Goal: Information Seeking & Learning: Compare options

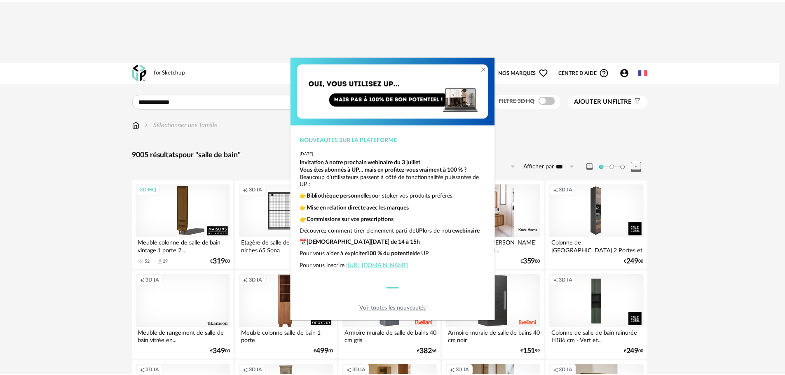
scroll to position [289, 0]
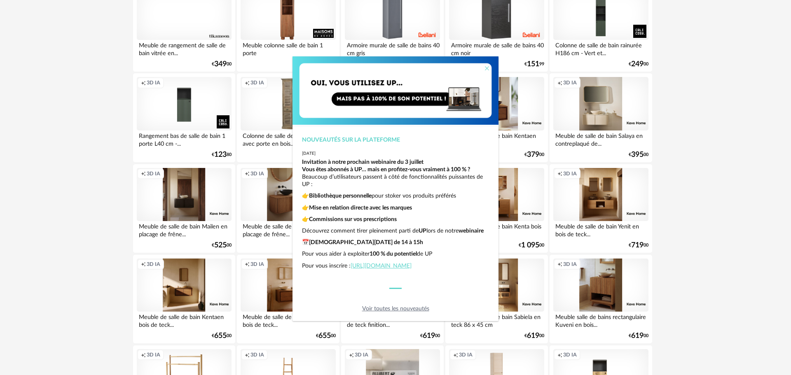
click at [488, 66] on icon "Close" at bounding box center [487, 68] width 7 height 7
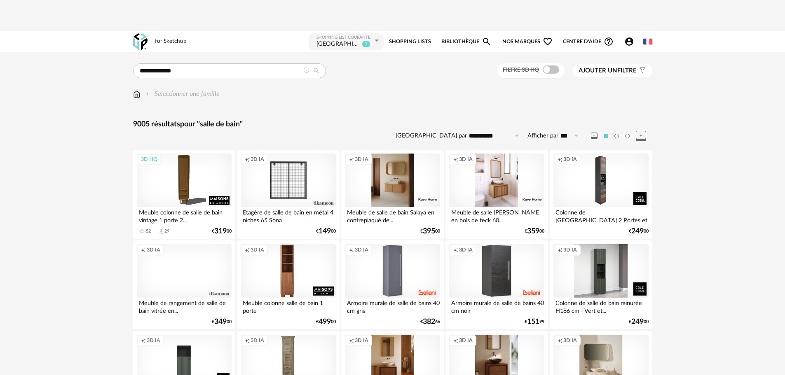
scroll to position [0, 0]
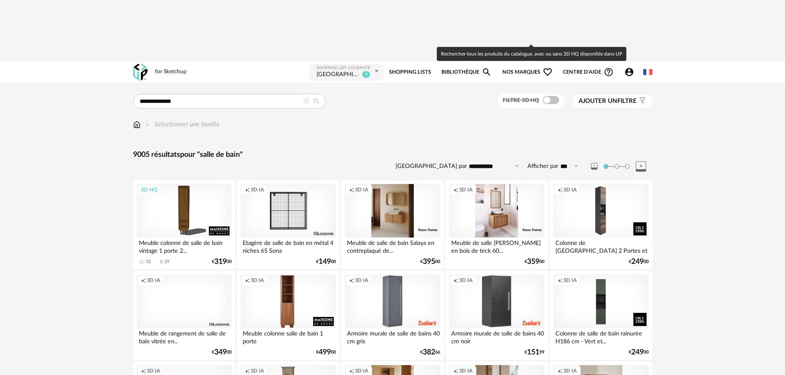
click at [551, 96] on span at bounding box center [551, 100] width 16 height 8
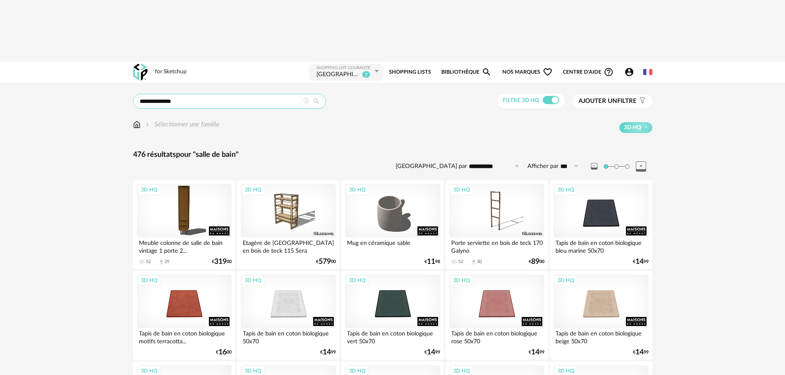
click at [212, 94] on input "**********" at bounding box center [229, 101] width 193 height 15
type input "**********"
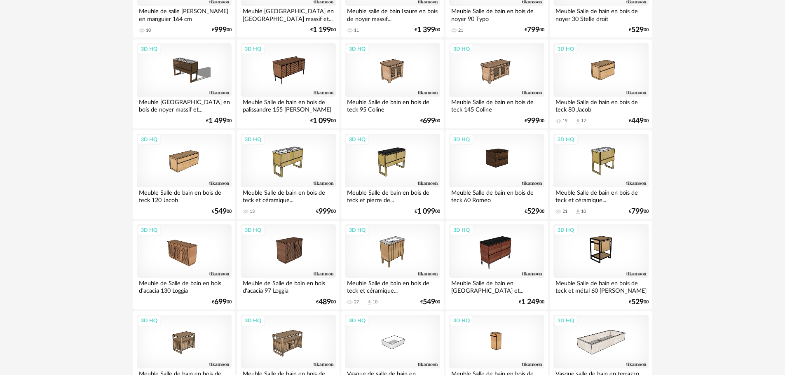
scroll to position [742, 0]
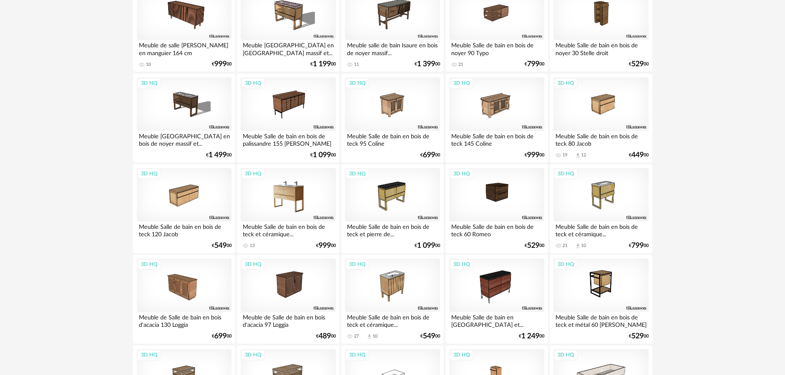
click at [296, 168] on div "3D HQ" at bounding box center [288, 195] width 95 height 54
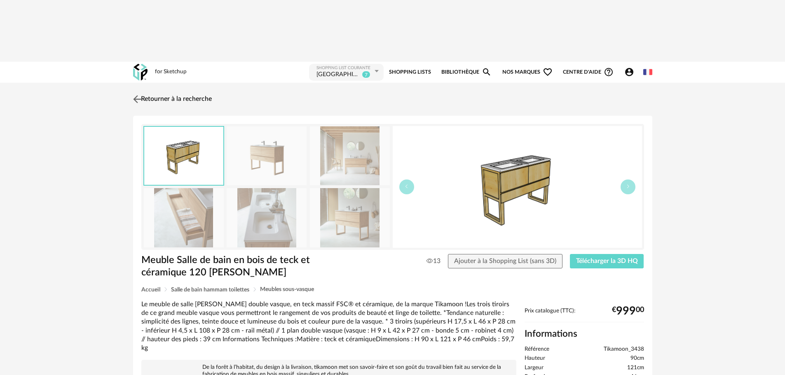
click at [140, 93] on img at bounding box center [137, 99] width 12 height 12
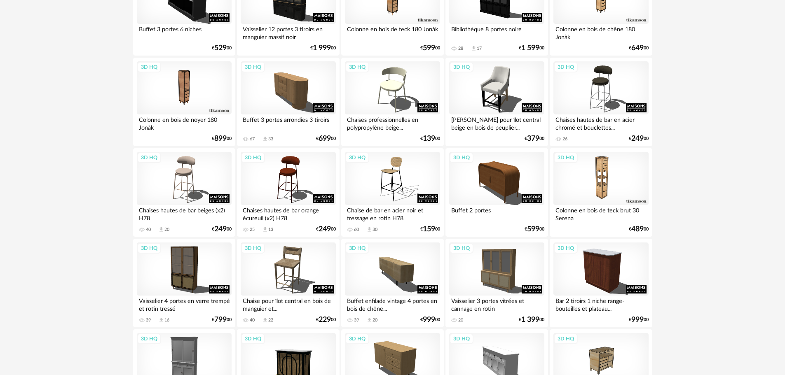
scroll to position [1611, 0]
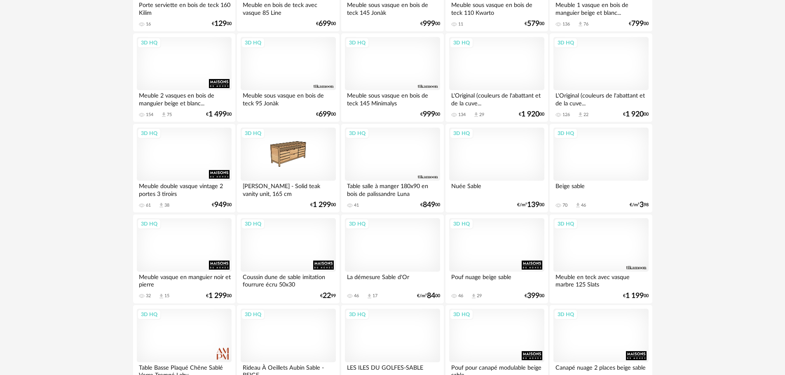
scroll to position [499, 0]
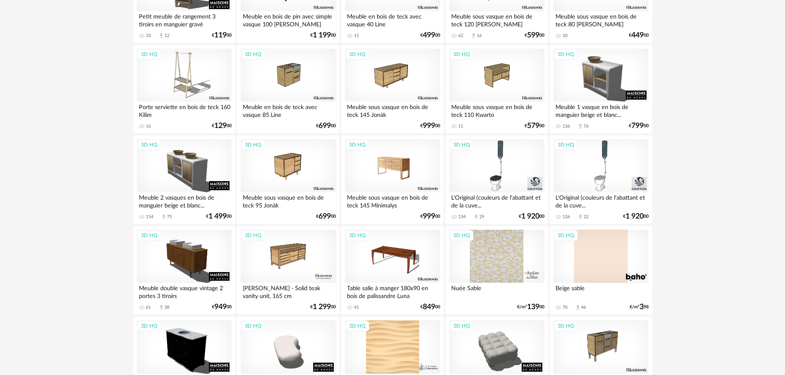
click at [392, 139] on div "3D HQ" at bounding box center [392, 166] width 95 height 54
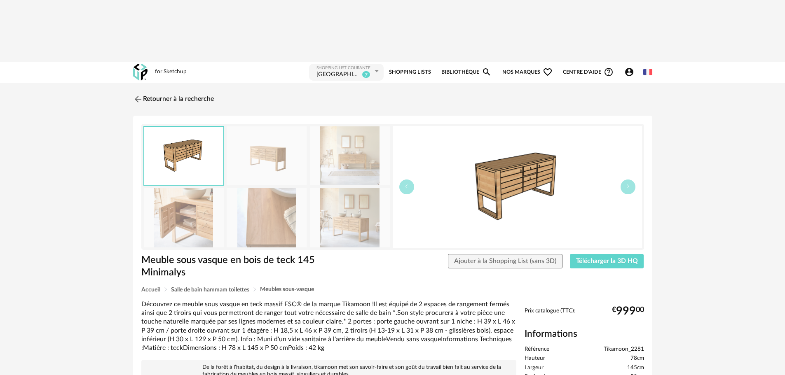
click at [351, 127] on img at bounding box center [350, 156] width 80 height 59
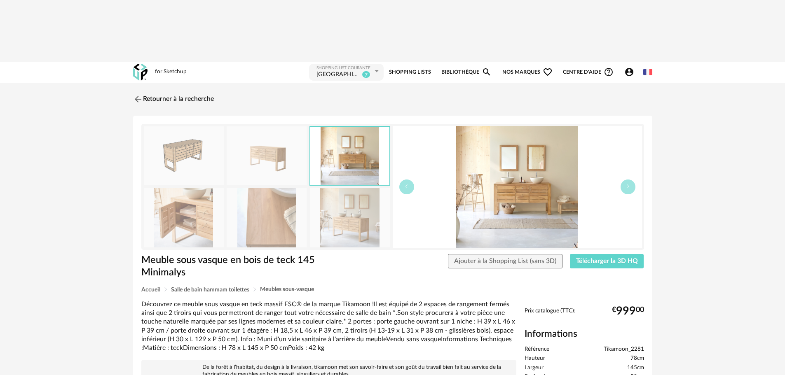
click at [523, 136] on img at bounding box center [517, 187] width 249 height 122
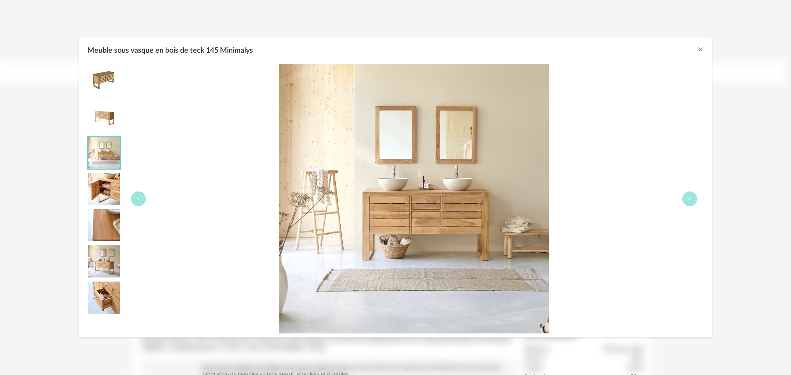
click at [105, 272] on img "Meuble sous vasque en bois de teck 145 Minimalys" at bounding box center [104, 262] width 32 height 32
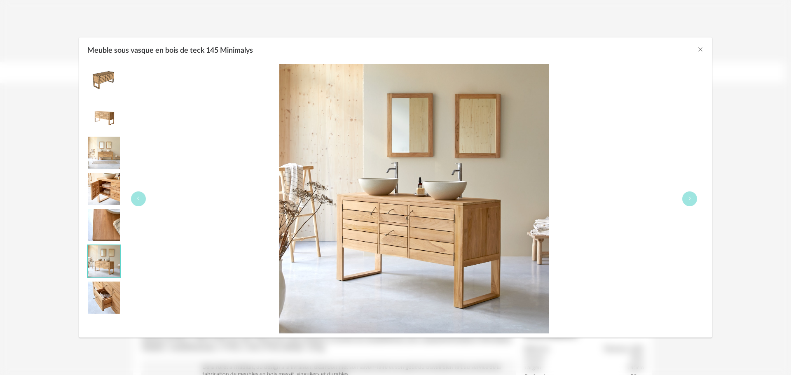
click at [697, 48] on div "Meuble sous vasque en bois de teck 145 Minimalys" at bounding box center [395, 49] width 633 height 22
click at [701, 49] on icon "Close" at bounding box center [700, 49] width 7 height 7
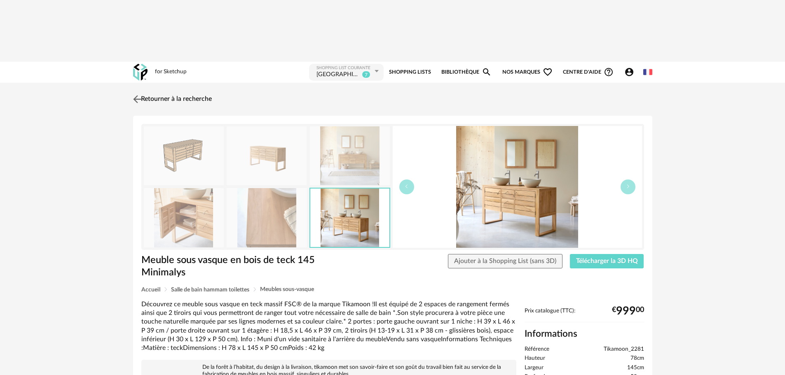
click at [136, 93] on img at bounding box center [137, 99] width 12 height 12
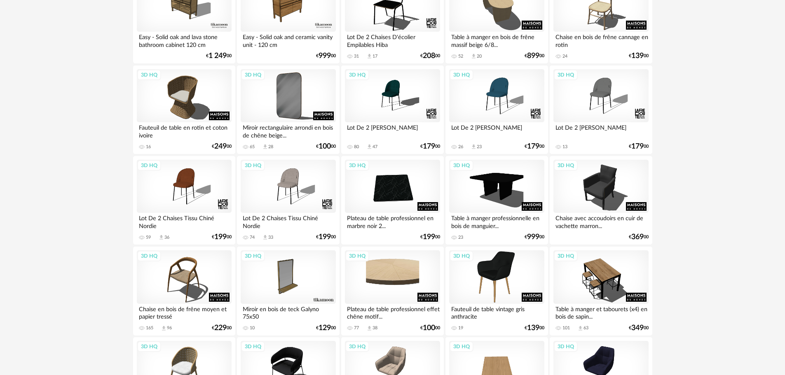
scroll to position [1611, 0]
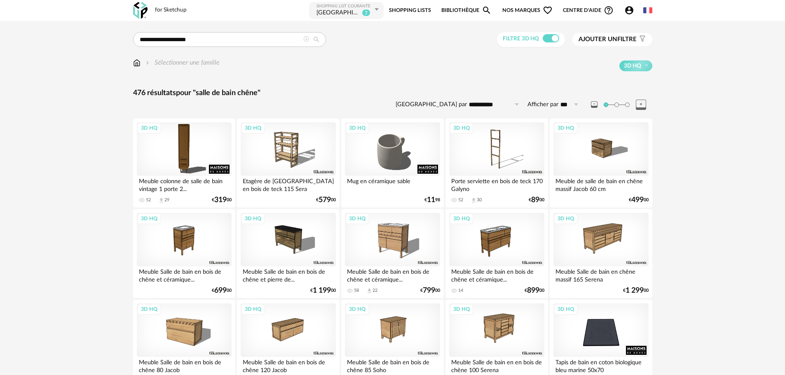
scroll to position [165, 0]
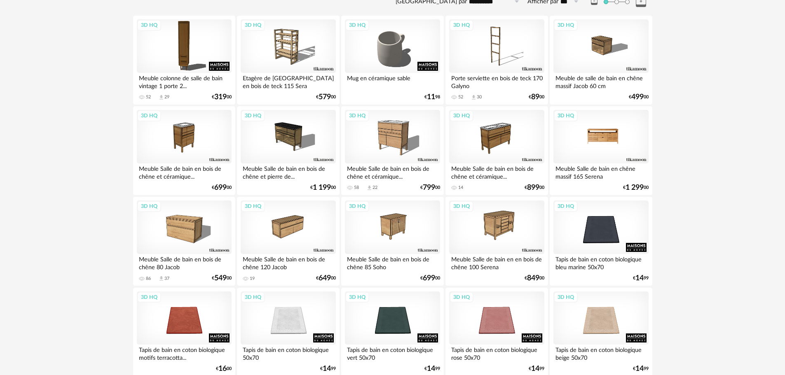
click at [601, 110] on div "3D HQ" at bounding box center [601, 137] width 95 height 54
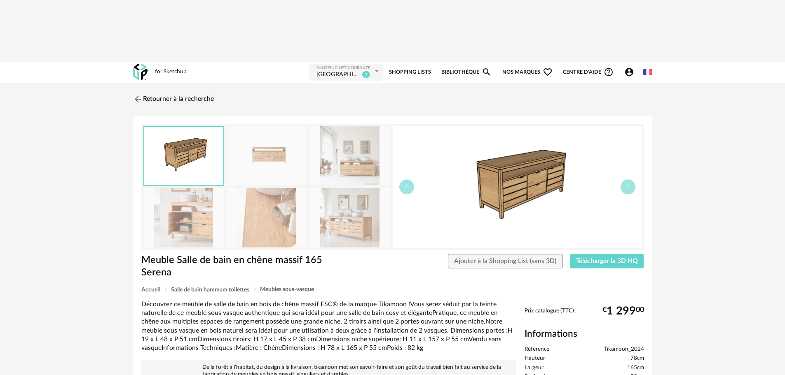
click at [368, 127] on img at bounding box center [350, 156] width 80 height 59
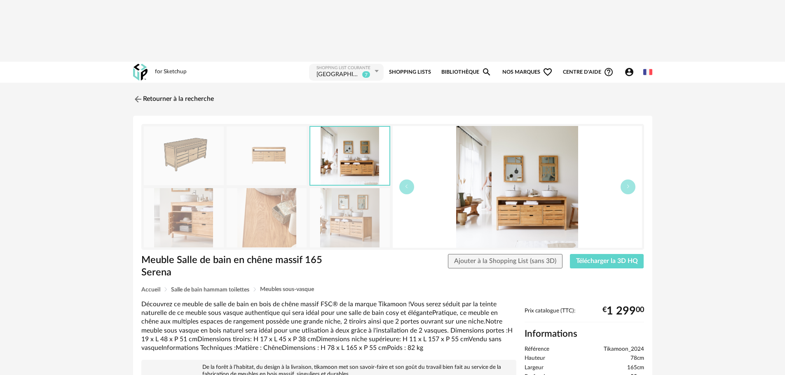
click at [549, 129] on img at bounding box center [517, 187] width 249 height 122
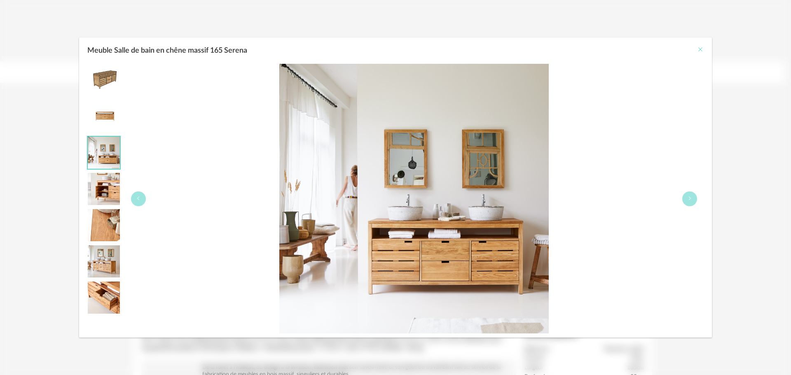
click at [701, 49] on icon "Close" at bounding box center [700, 49] width 7 height 7
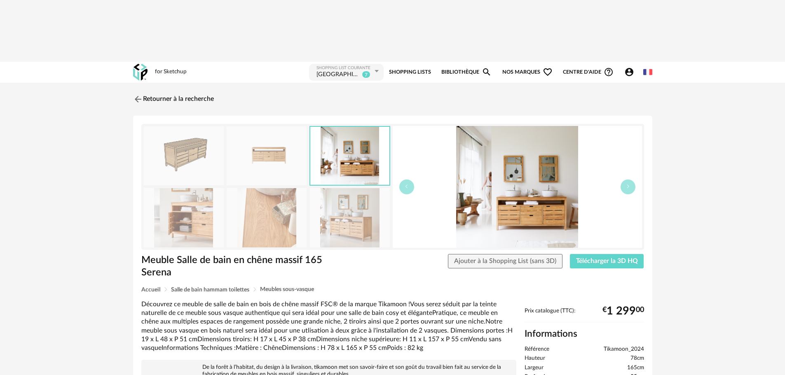
click at [541, 153] on img at bounding box center [517, 187] width 249 height 122
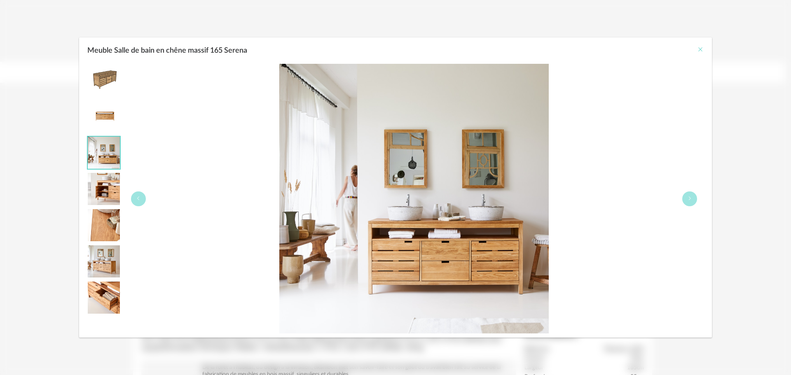
click at [701, 49] on icon "Close" at bounding box center [700, 49] width 7 height 7
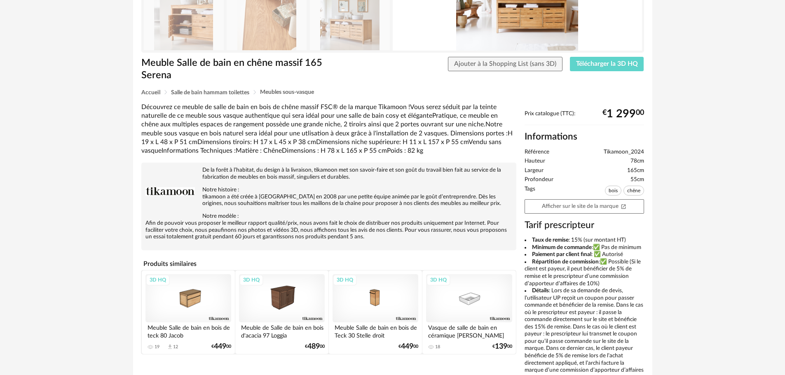
scroll to position [198, 0]
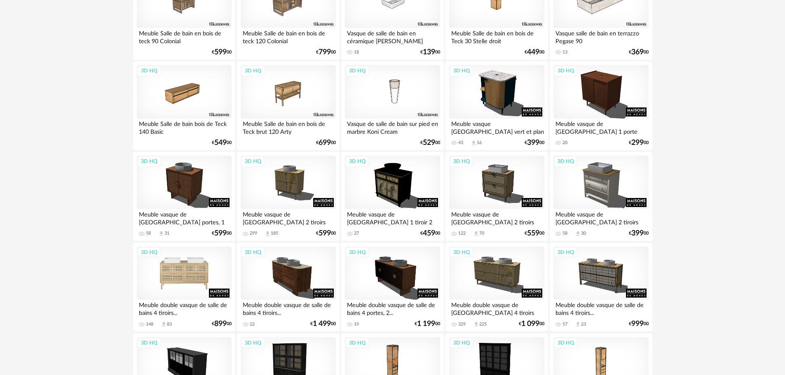
scroll to position [1034, 0]
